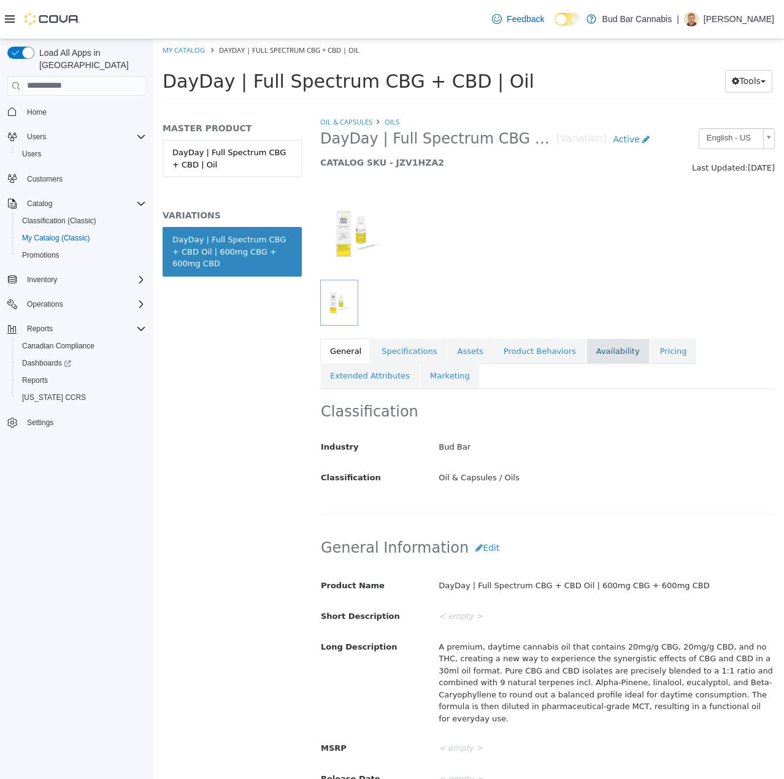
click at [610, 348] on link "Availability" at bounding box center [617, 351] width 63 height 26
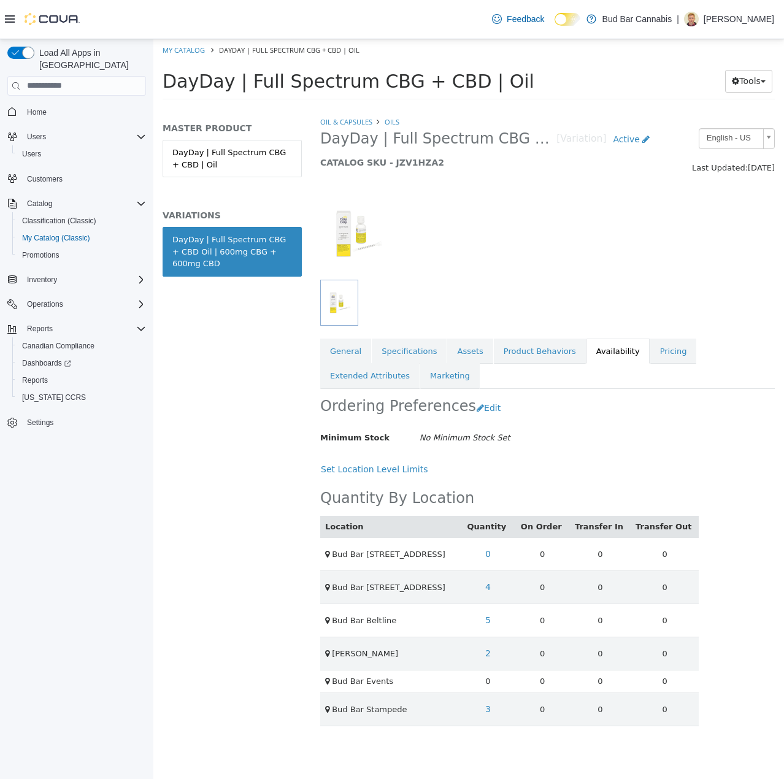
drag, startPoint x: 209, startPoint y: 271, endPoint x: 166, endPoint y: 245, distance: 50.9
click at [166, 245] on link "DayDay | Full Spectrum CBG + CBD Oil | 600mg CBG + 600mg CBD" at bounding box center [232, 251] width 139 height 50
copy div "DayDay | Full Spectrum CBG + CBD Oil | 600mg CBG + 600mg CBD"
click at [184, 55] on ol "My Catalog DayDay | Full Spectrum CBG + CBD | Oil" at bounding box center [468, 50] width 630 height 22
click at [184, 48] on link "My Catalog" at bounding box center [184, 49] width 42 height 9
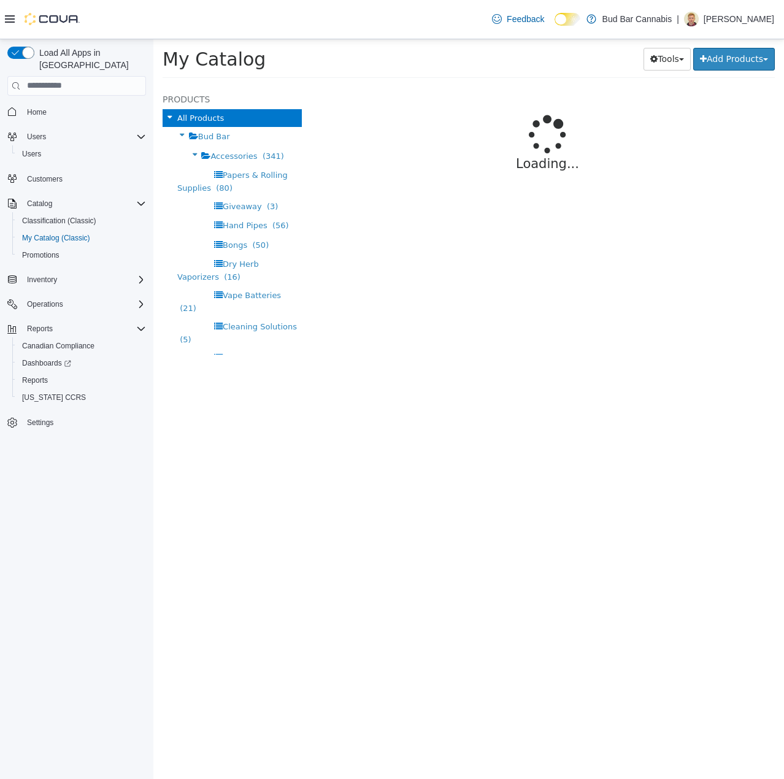
select select "**********"
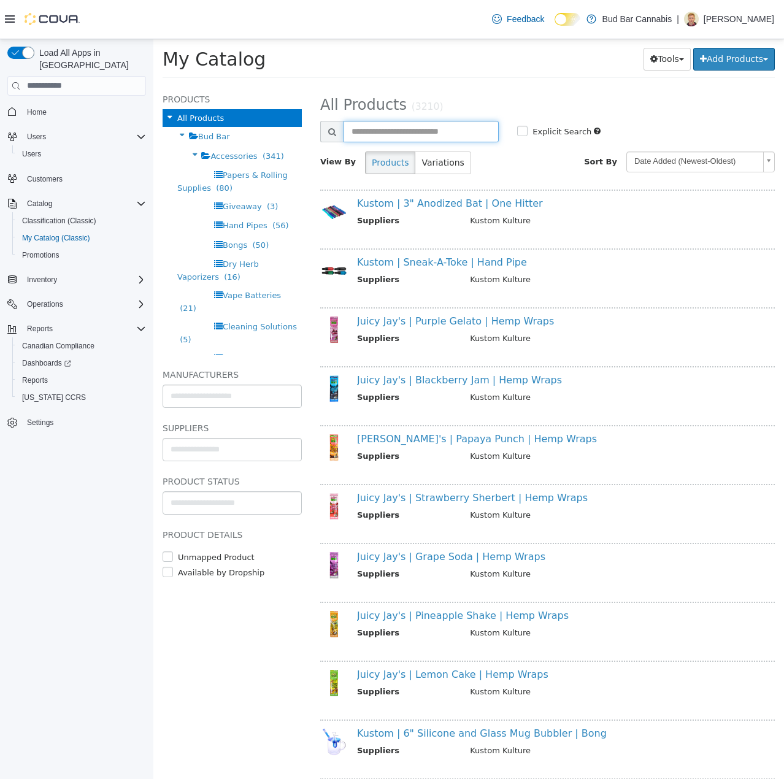
click at [445, 140] on input "text" at bounding box center [420, 130] width 155 height 21
type input "******"
select select "**********"
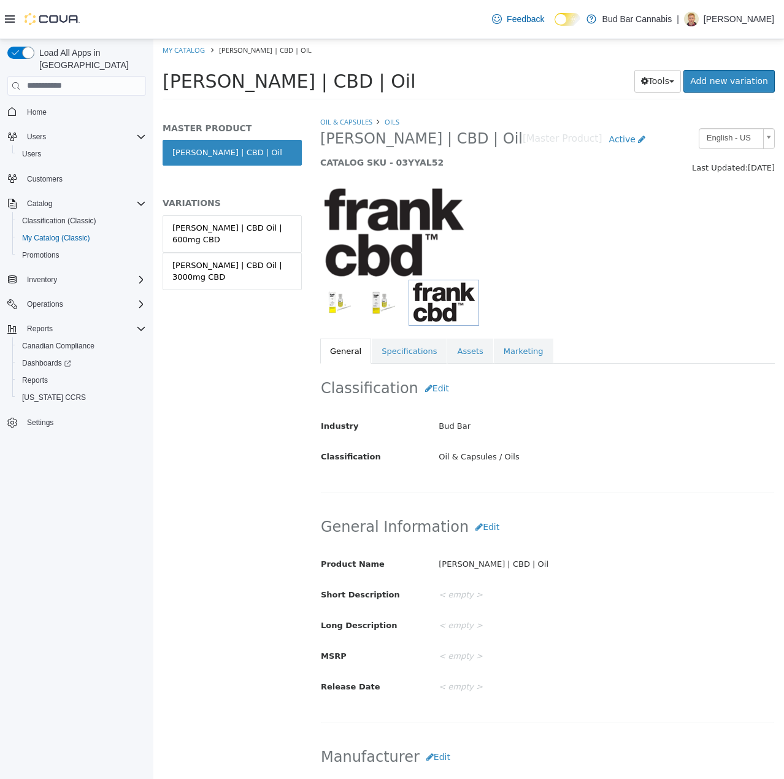
drag, startPoint x: 255, startPoint y: 259, endPoint x: 573, endPoint y: 330, distance: 325.4
click at [255, 258] on link "Frank | CBD Oil | 3000mg CBD" at bounding box center [232, 270] width 139 height 37
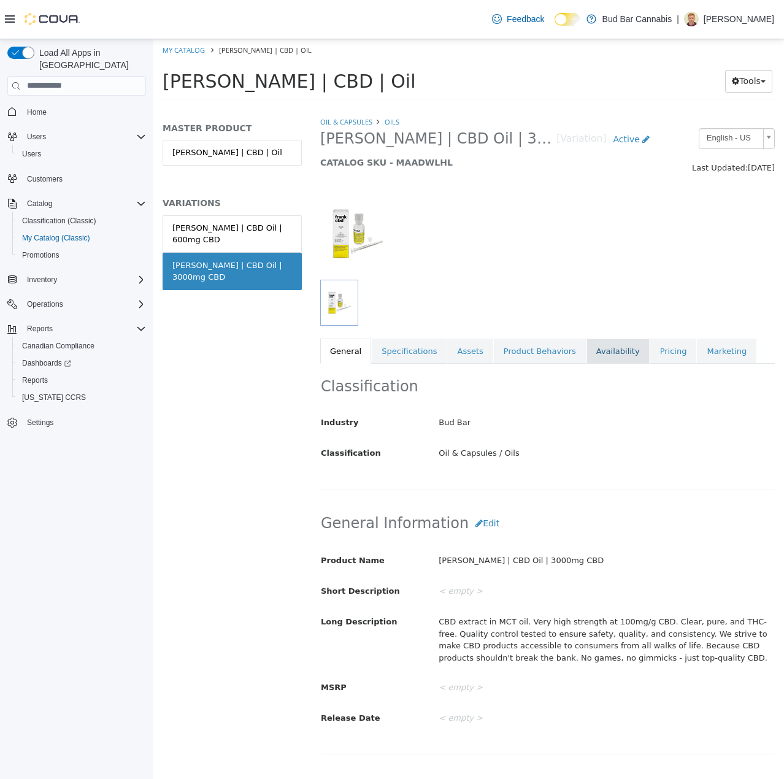
drag, startPoint x: 602, startPoint y: 348, endPoint x: 616, endPoint y: 348, distance: 14.7
click at [602, 345] on link "Availability" at bounding box center [617, 351] width 63 height 26
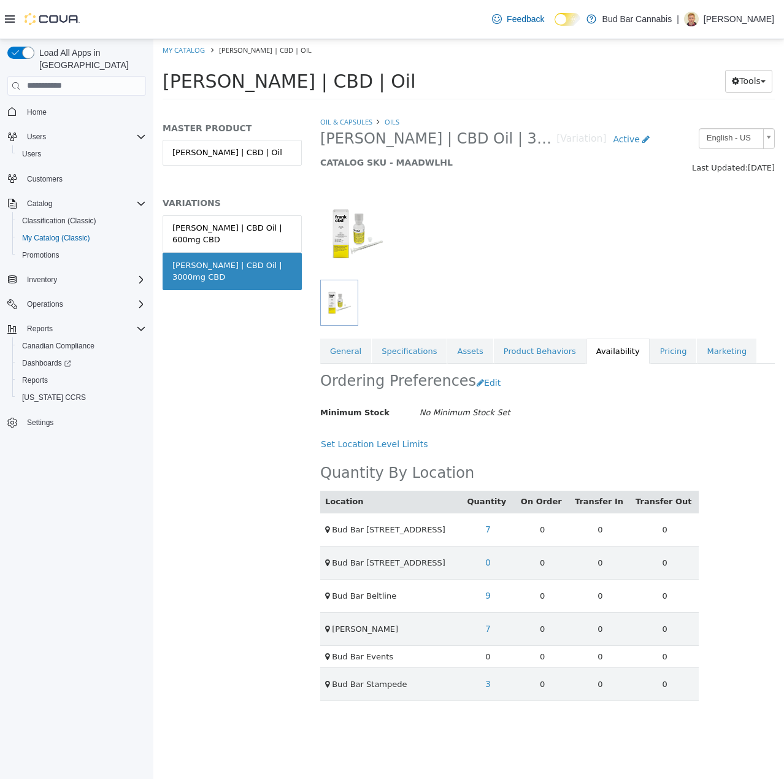
click at [227, 259] on div "Frank | CBD Oil | 3000mg CBD" at bounding box center [232, 271] width 120 height 24
copy div "Frank | CBD Oil | 3000mg CBD"
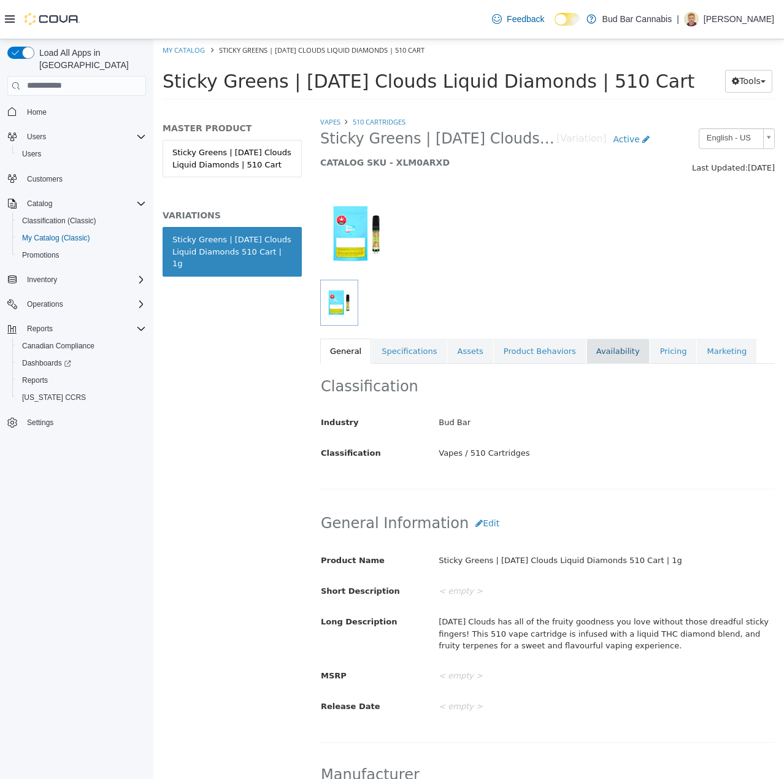
click at [608, 354] on link "Availability" at bounding box center [617, 351] width 63 height 26
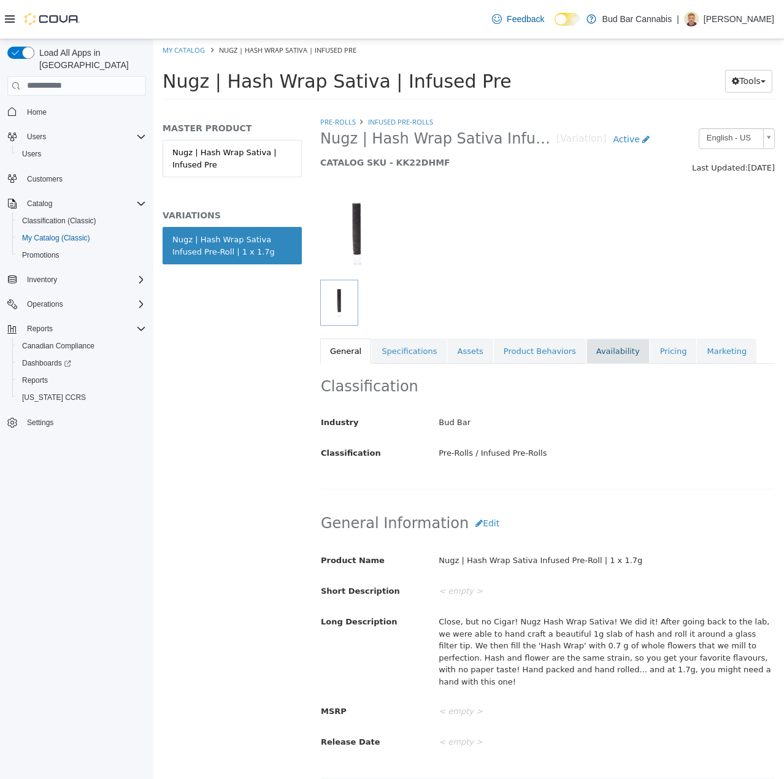
click at [618, 348] on link "Availability" at bounding box center [617, 351] width 63 height 26
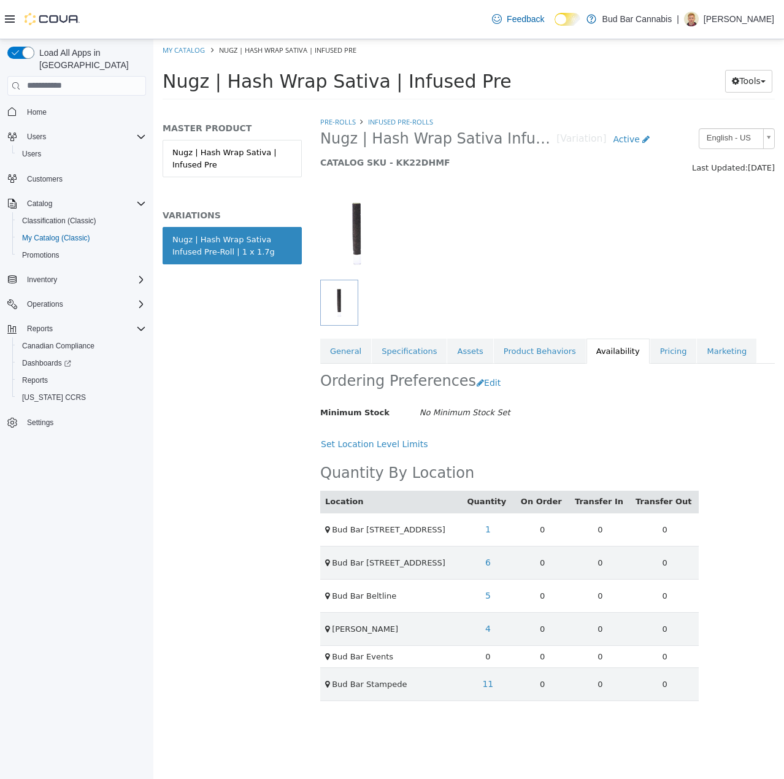
drag, startPoint x: 275, startPoint y: 255, endPoint x: 163, endPoint y: 234, distance: 113.4
click at [163, 234] on link "Nugz | Hash Wrap Sativa Infused Pre-Roll | 1 x 1.7g" at bounding box center [232, 244] width 139 height 37
copy div "Nugz | Hash Wrap Sativa Infused Pre-Roll | 1 x 1.7g"
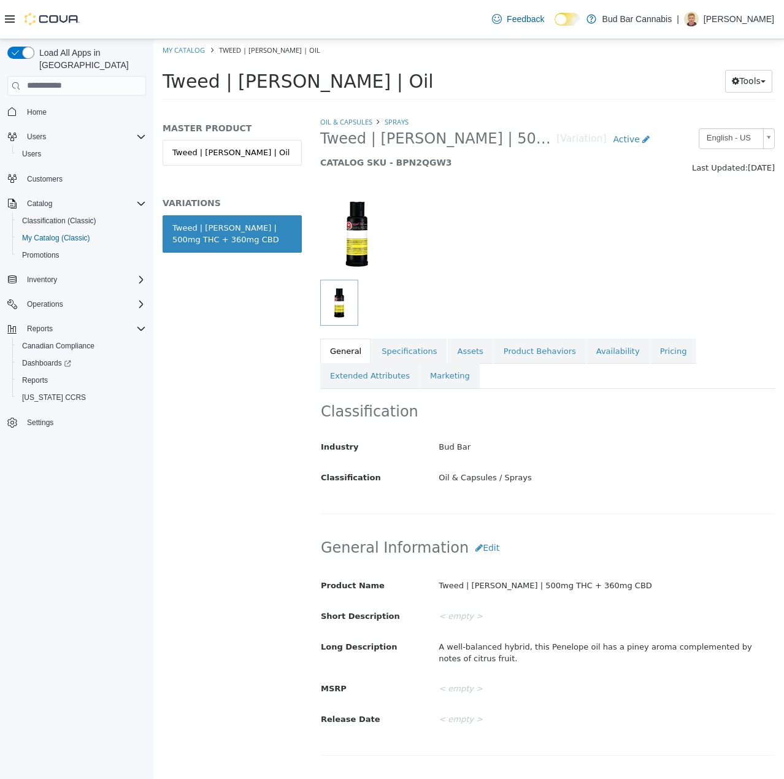
drag, startPoint x: 599, startPoint y: 354, endPoint x: 267, endPoint y: 272, distance: 341.2
click at [599, 354] on link "Availability" at bounding box center [617, 351] width 63 height 26
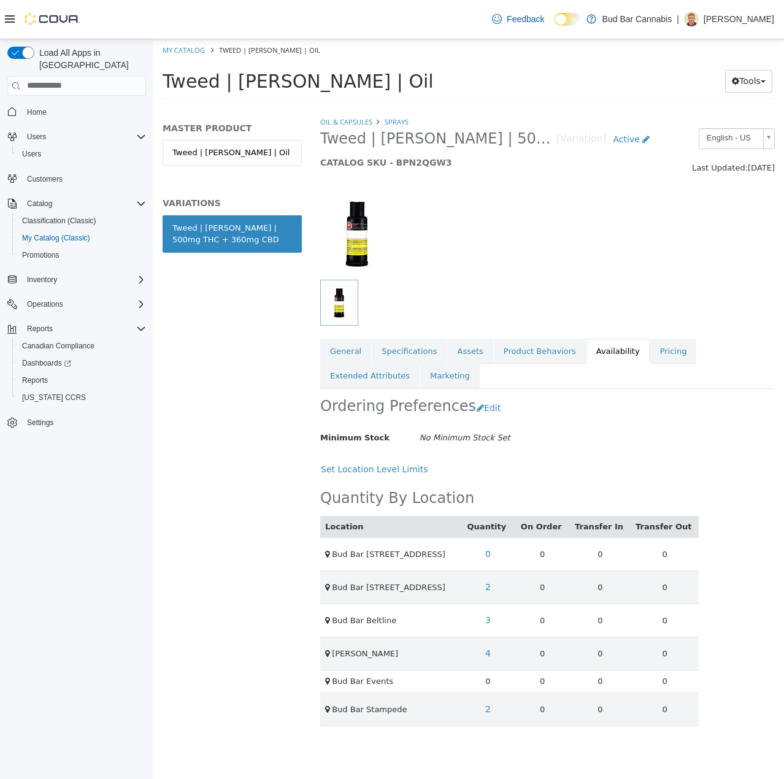
drag, startPoint x: 286, startPoint y: 237, endPoint x: 170, endPoint y: 229, distance: 115.6
click at [170, 229] on link "Tweed | [PERSON_NAME] | 500mg THC + 360mg CBD" at bounding box center [232, 233] width 139 height 37
copy div "Tweed | [PERSON_NAME] | 500mg THC + 360mg CBD"
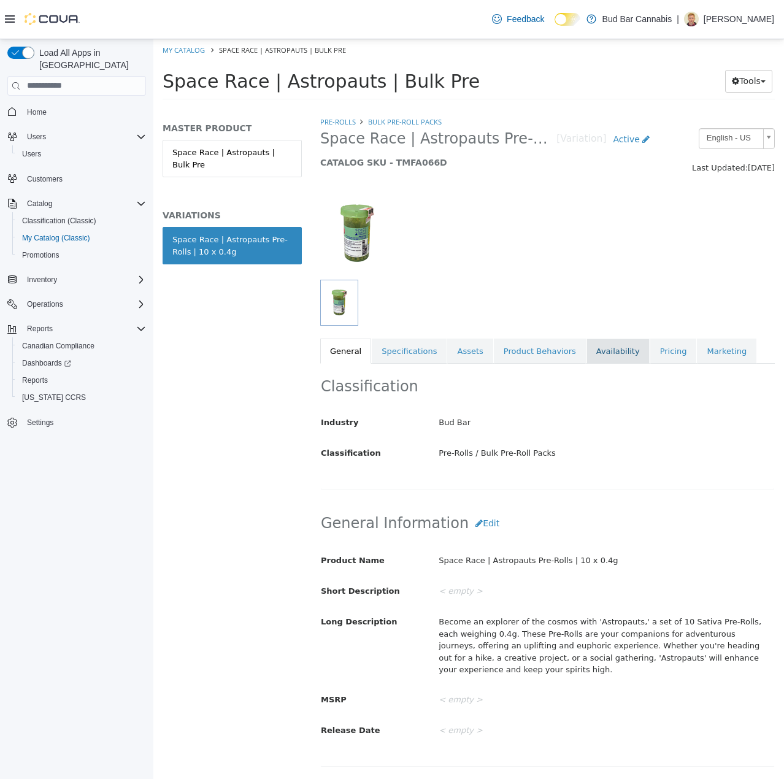
click at [621, 348] on link "Availability" at bounding box center [617, 351] width 63 height 26
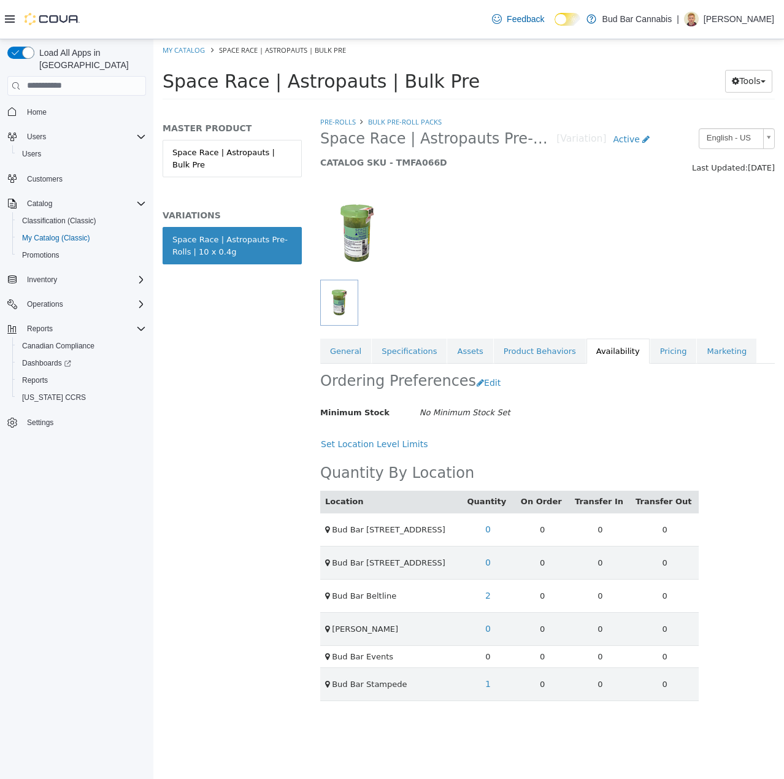
drag, startPoint x: 238, startPoint y: 255, endPoint x: 157, endPoint y: 242, distance: 82.0
click at [157, 242] on div "MASTER PRODUCT Space Race | Astropauts | Bulk Pre VARIATIONS Space Race | Astro…" at bounding box center [232, 447] width 158 height 664
copy div "Space Race | Astropauts Pre-Rolls | 10 x 0.4g"
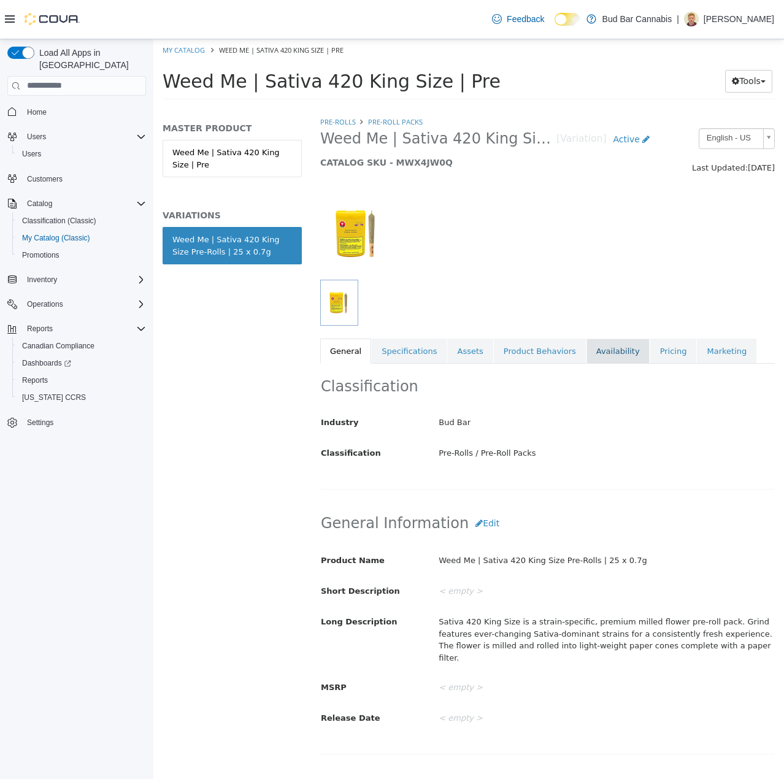
click at [596, 347] on link "Availability" at bounding box center [617, 351] width 63 height 26
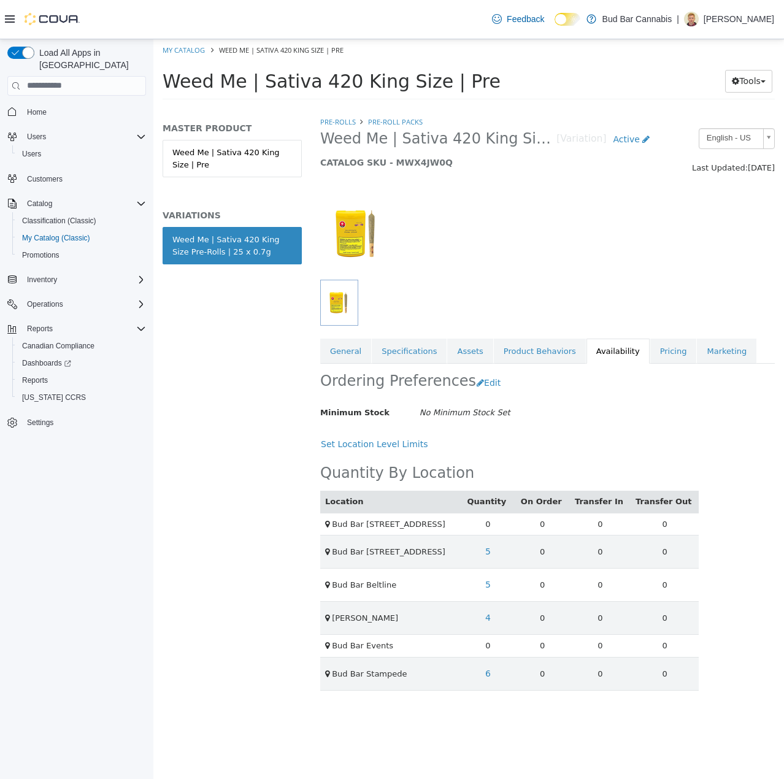
drag, startPoint x: 271, startPoint y: 251, endPoint x: 157, endPoint y: 232, distance: 115.6
click at [157, 232] on div "MASTER PRODUCT Weed Me | Sativa 420 King Size | Pre VARIATIONS Weed Me | Sativa…" at bounding box center [232, 447] width 158 height 664
copy div "Weed Me | Sativa 420 King Size Pre-Rolls | 25 x 0.7g"
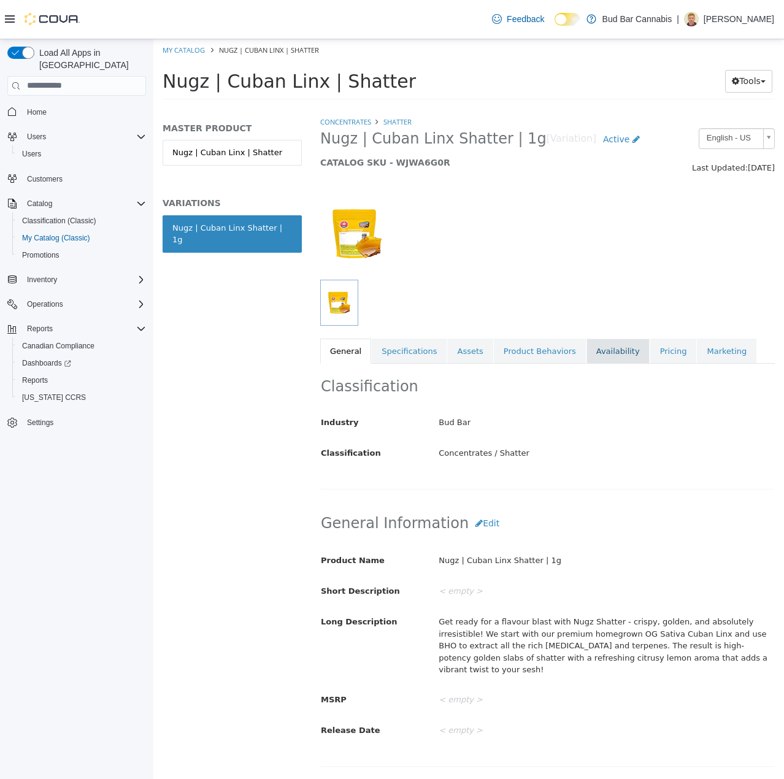
click at [603, 351] on link "Availability" at bounding box center [617, 351] width 63 height 26
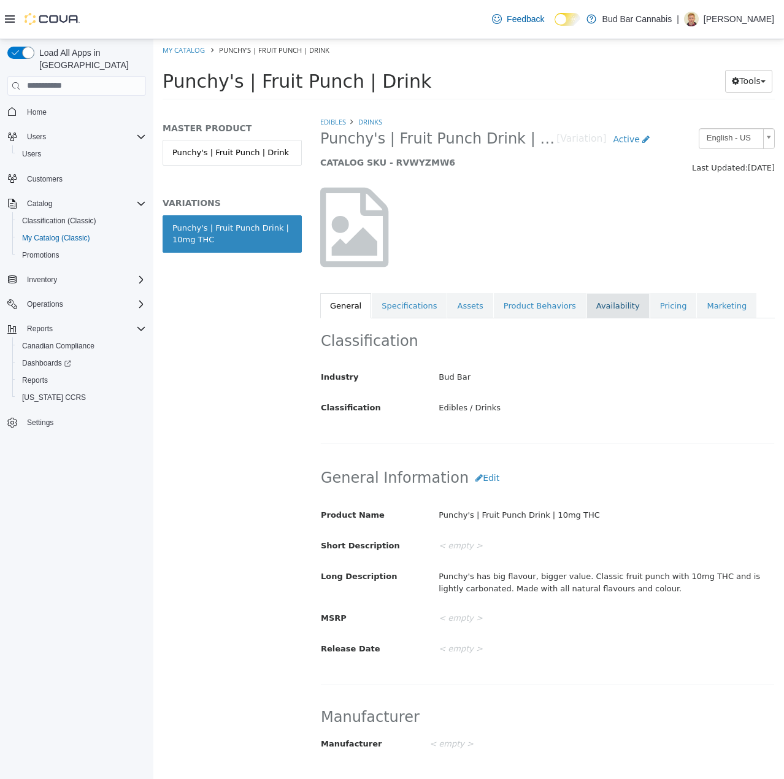
click at [600, 302] on link "Availability" at bounding box center [617, 306] width 63 height 26
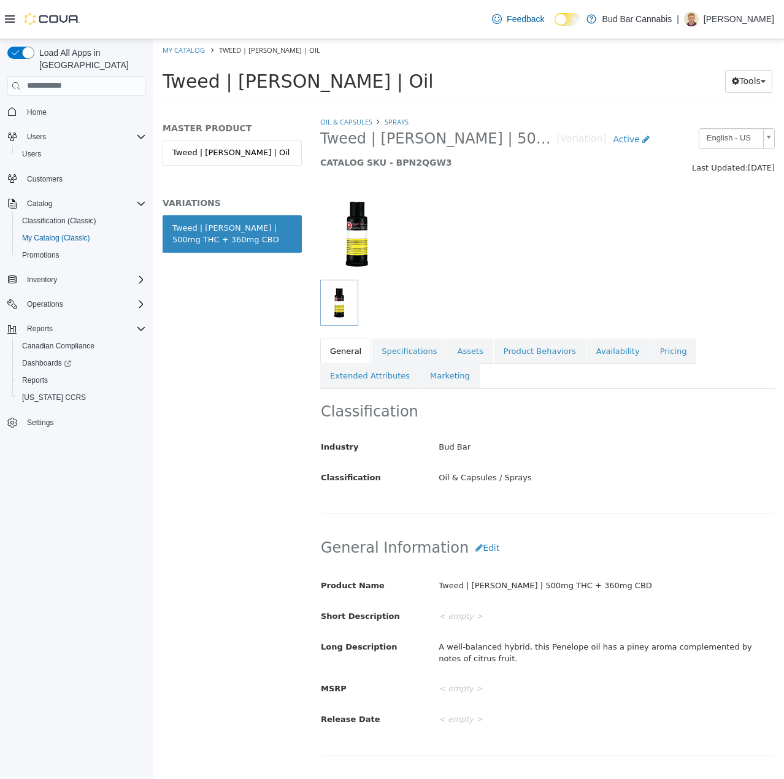
drag, startPoint x: 281, startPoint y: 243, endPoint x: 166, endPoint y: 226, distance: 116.7
click at [166, 226] on link "Tweed | [PERSON_NAME] | 500mg THC + 360mg CBD" at bounding box center [232, 233] width 139 height 37
click at [599, 350] on link "Availability" at bounding box center [617, 351] width 63 height 26
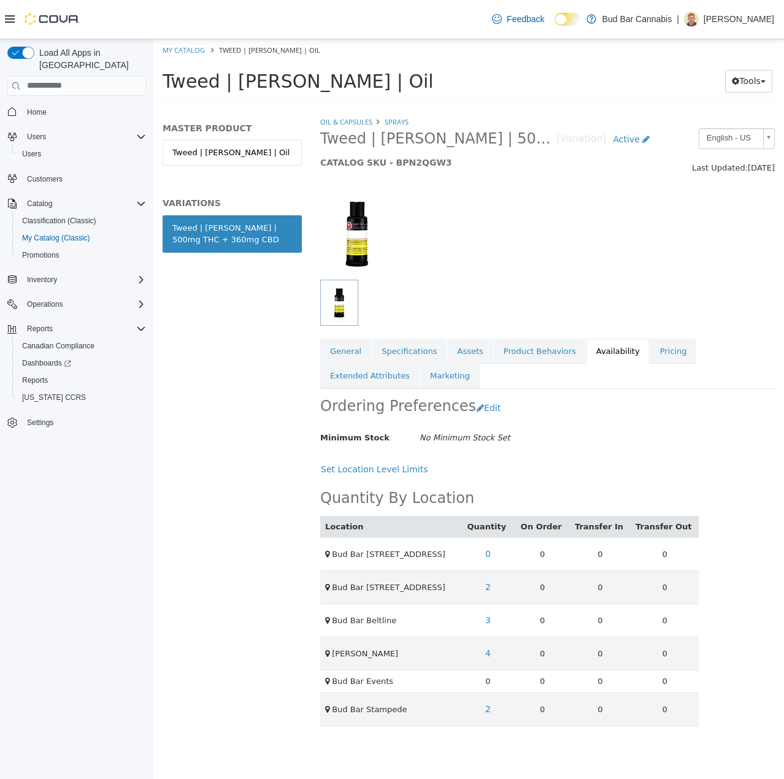
drag, startPoint x: 279, startPoint y: 235, endPoint x: 169, endPoint y: 228, distance: 110.7
click at [169, 228] on link "Tweed | Penelope Spray | 500mg THC + 360mg CBD" at bounding box center [232, 233] width 139 height 37
copy div "Tweed | Penelope Spray | 500mg THC + 360mg CBD"
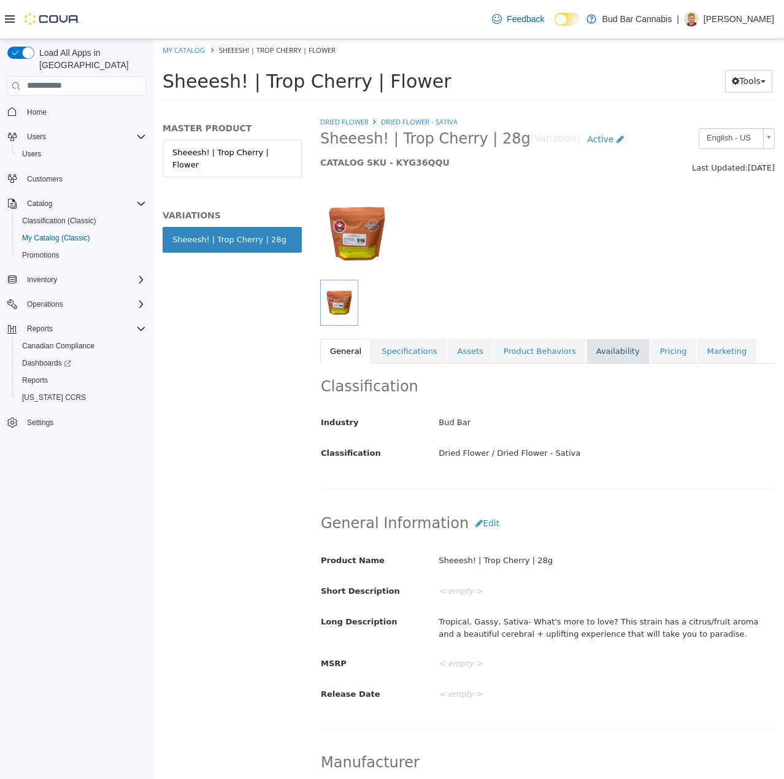
click at [588, 347] on link "Availability" at bounding box center [617, 351] width 63 height 26
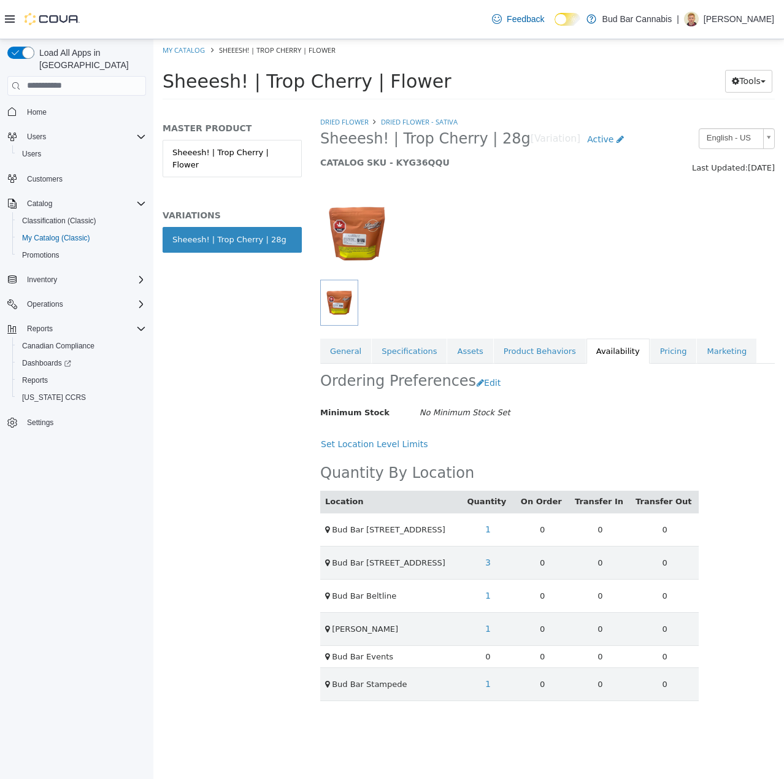
click at [212, 233] on div "Sheeesh! | Trop Cherry | 28g" at bounding box center [229, 239] width 114 height 12
copy div "Sheeesh! | Trop Cherry | 28g"
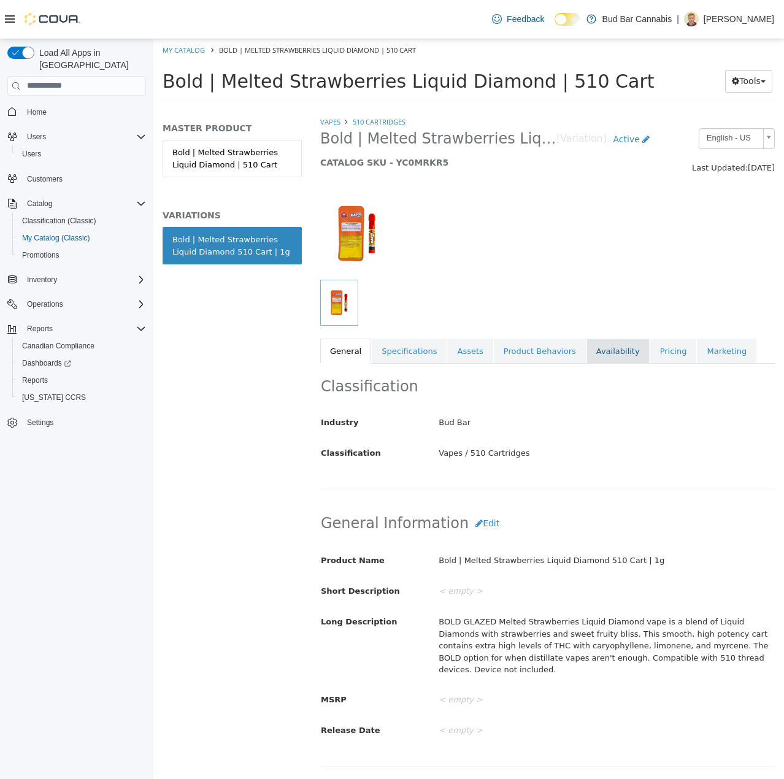
click at [605, 353] on link "Availability" at bounding box center [617, 351] width 63 height 26
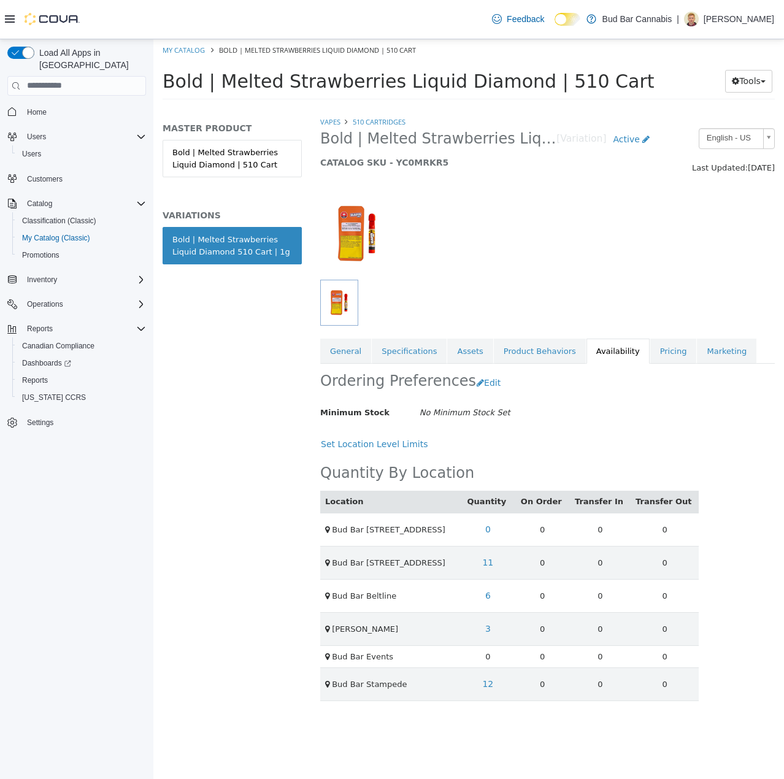
drag, startPoint x: 283, startPoint y: 247, endPoint x: 172, endPoint y: 238, distance: 111.4
click at [172, 238] on link "Bold | Melted Strawberries Liquid Diamond 510 Cart | 1g" at bounding box center [232, 244] width 139 height 37
copy div "Bold | Melted Strawberries Liquid Diamond 510 Cart | 1g"
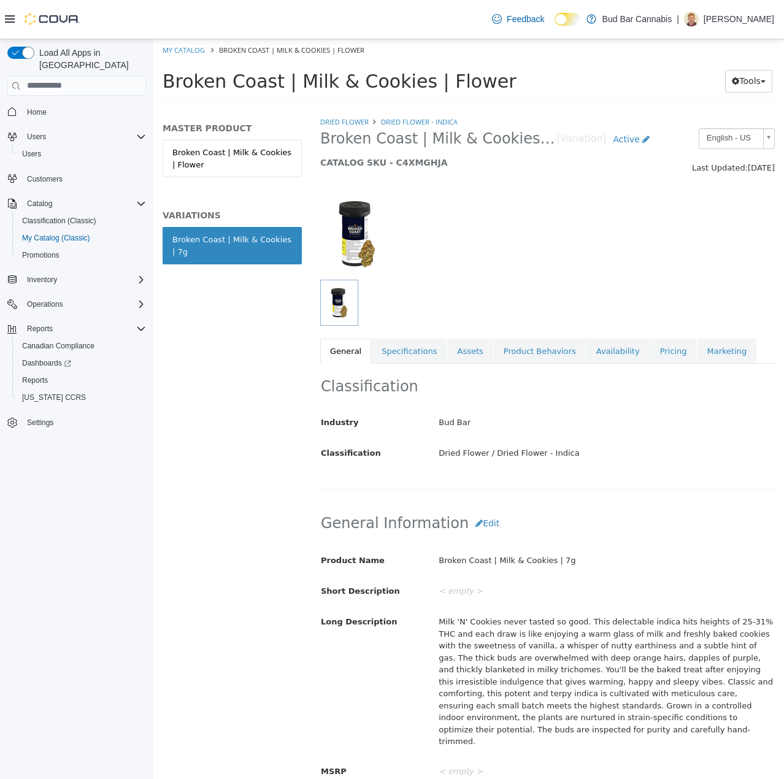
click at [615, 363] on div "Classification Industry Bud Bar Classification Dried Flower / Dried Flower - In…" at bounding box center [547, 426] width 454 height 126
click at [613, 350] on link "Availability" at bounding box center [617, 351] width 63 height 26
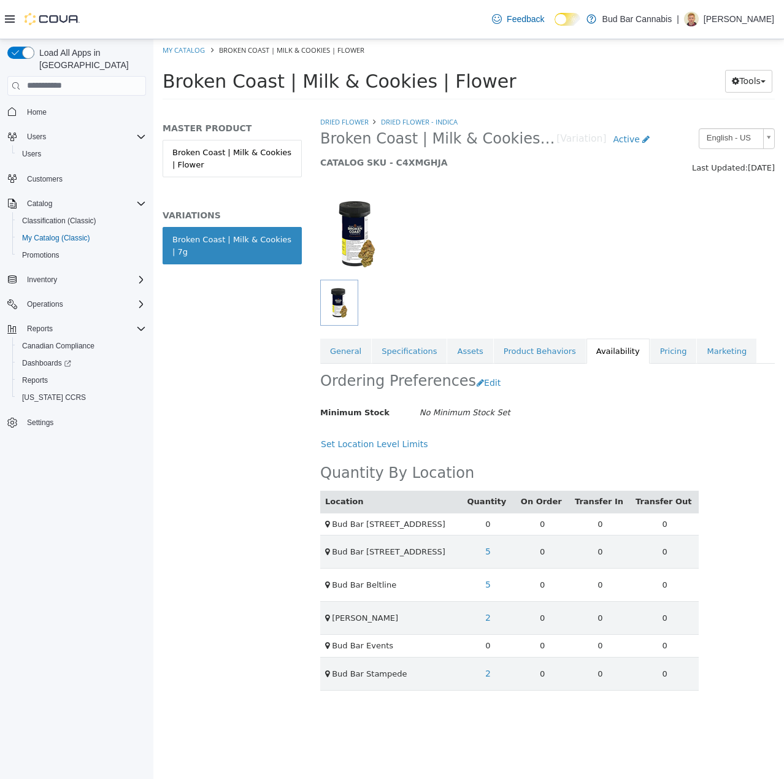
drag, startPoint x: 183, startPoint y: 250, endPoint x: 164, endPoint y: 238, distance: 22.1
click at [164, 238] on link "Broken Coast | Milk & Cookies | 7g" at bounding box center [232, 244] width 139 height 37
copy div "Broken Coast | Milk & Cookies | 7g"
click at [637, 344] on link "Availability" at bounding box center [617, 351] width 63 height 26
click at [669, 356] on link "Pricing" at bounding box center [673, 351] width 47 height 26
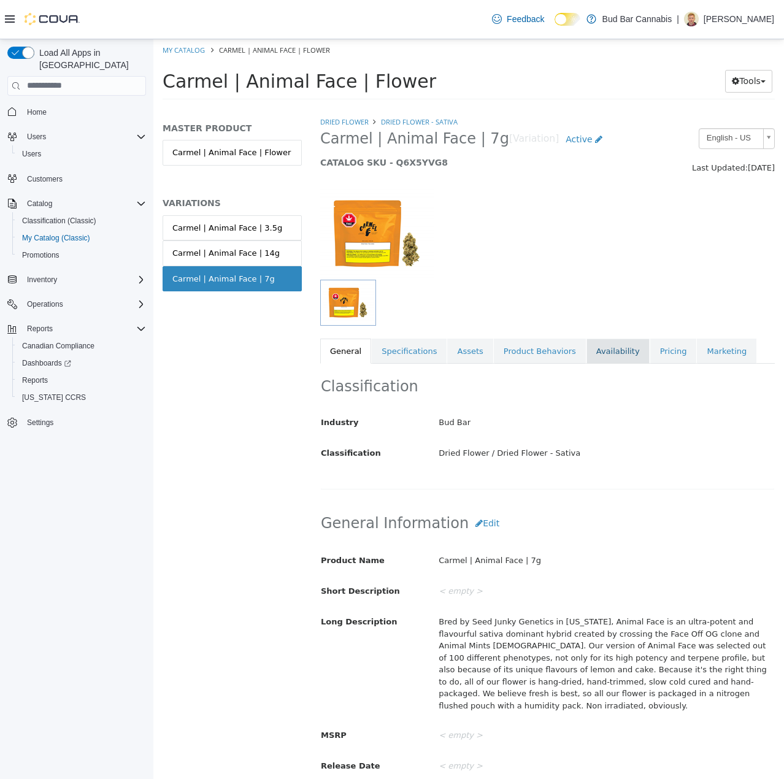
click at [616, 348] on link "Availability" at bounding box center [617, 351] width 63 height 26
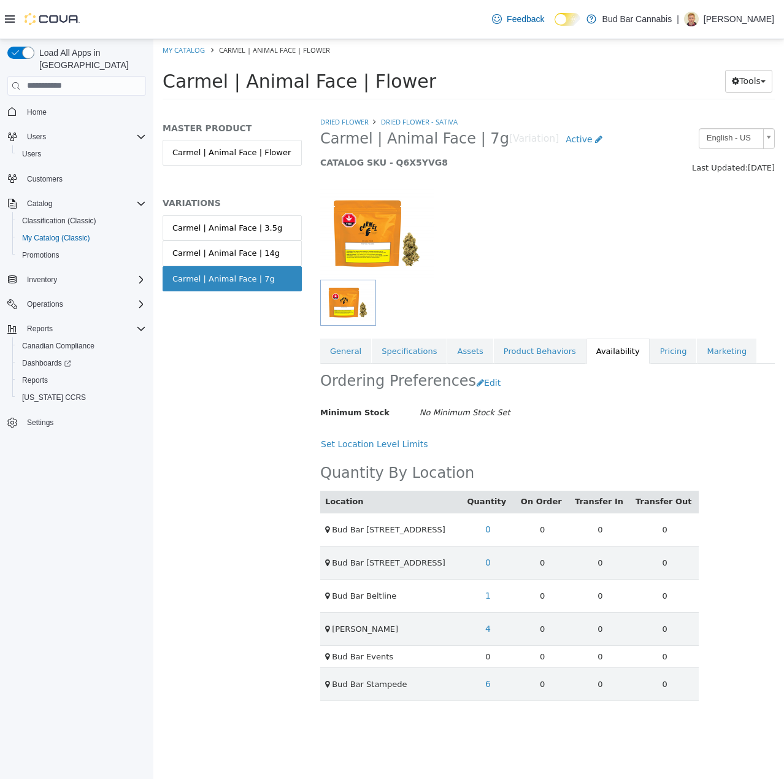
click at [234, 277] on div "Carmel | Animal Face | 7g" at bounding box center [223, 278] width 102 height 12
copy div "Carmel | Animal Face | 7g"
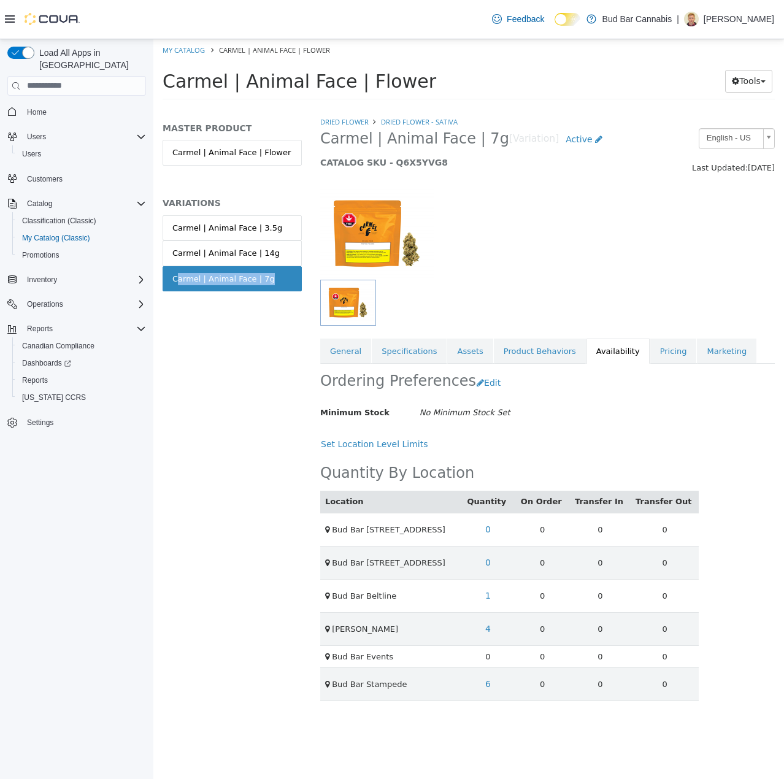
copy div "Carmel | Animal Face | 7g"
